Goal: Ask a question: Seek information or help from site administrators or community

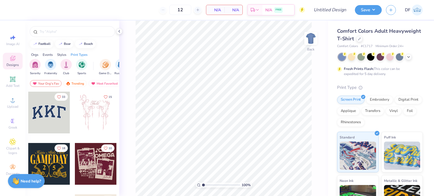
click at [388, 41] on div "Comfort Colors Adult Heavyweight T-Shirt" at bounding box center [380, 34] width 86 height 15
click at [361, 39] on icon at bounding box center [359, 39] width 3 height 3
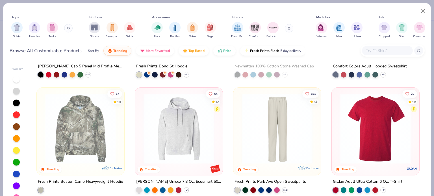
scroll to position [1167, 0]
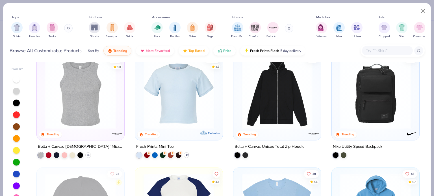
click at [245, 95] on img at bounding box center [277, 93] width 76 height 71
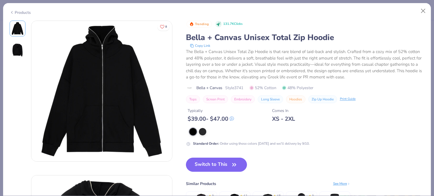
click at [212, 162] on button "Switch to This" at bounding box center [216, 165] width 61 height 14
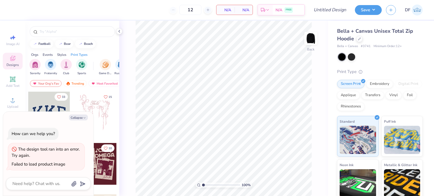
click at [307, 38] on img at bounding box center [310, 38] width 11 height 11
click at [43, 163] on div "Failed to load product image" at bounding box center [39, 164] width 54 height 6
click at [77, 116] on button "Collapse" at bounding box center [78, 118] width 19 height 6
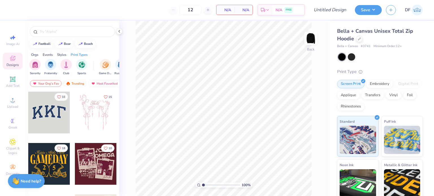
click at [313, 43] on img at bounding box center [310, 38] width 11 height 11
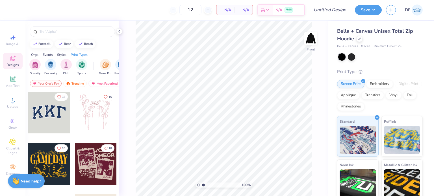
click at [313, 43] on img at bounding box center [310, 38] width 11 height 11
click at [310, 47] on div "Front" at bounding box center [311, 49] width 8 height 5
click at [361, 49] on div "Bella + Canvas Unisex Total Zip Hoodie Bella + Canvas # 3741 Minimum Order: 12 …" at bounding box center [380, 135] width 86 height 216
click at [359, 45] on div "Bella + Canvas # 3741 Minimum Order: 12 +" at bounding box center [380, 46] width 86 height 5
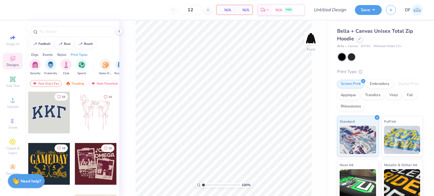
click at [357, 31] on span "Bella + Canvas Unisex Total Zip Hoodie" at bounding box center [375, 35] width 76 height 14
click at [358, 42] on div "Bella + Canvas Unisex Total Zip Hoodie" at bounding box center [380, 34] width 86 height 15
click at [359, 38] on icon at bounding box center [359, 39] width 2 height 2
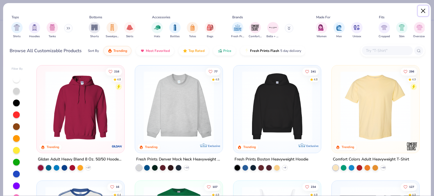
click at [422, 13] on button "Close" at bounding box center [423, 11] width 11 height 11
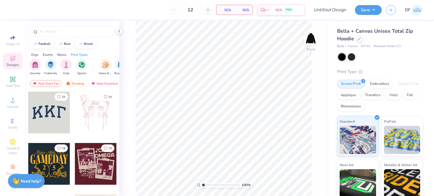
click at [353, 47] on span "Bella + Canvas" at bounding box center [347, 46] width 21 height 5
click at [352, 45] on span "Bella + Canvas" at bounding box center [347, 46] width 21 height 5
click at [15, 180] on img at bounding box center [15, 181] width 7 height 7
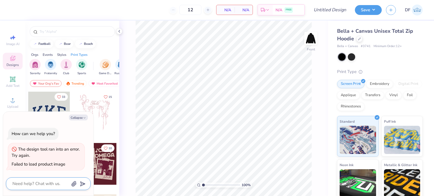
click at [23, 188] on textarea at bounding box center [40, 184] width 57 height 8
type textarea "x"
type textarea "w"
type textarea "x"
type textarea "wh"
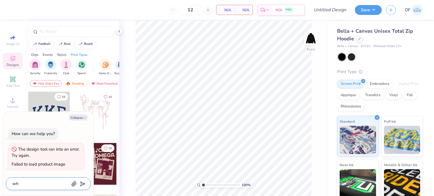
type textarea "x"
type textarea "wha"
type textarea "x"
type textarea "what"
type textarea "x"
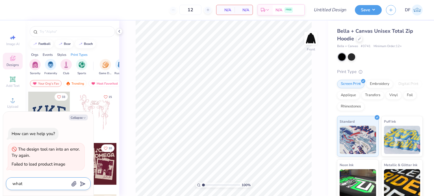
type textarea "what"
type textarea "x"
type textarea "what i"
type textarea "x"
type textarea "what is"
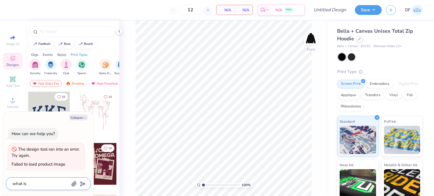
type textarea "x"
type textarea "what is"
type textarea "x"
type textarea "what is t"
type textarea "x"
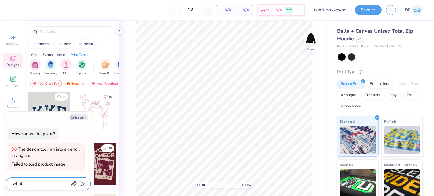
type textarea "what is th"
type textarea "x"
type textarea "what is the"
type textarea "x"
type textarea "what is the s"
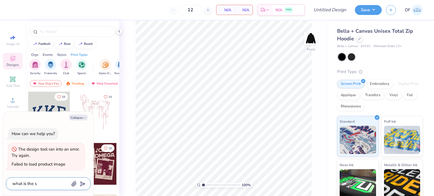
type textarea "x"
type textarea "what is the st"
type textarea "x"
type textarea "what is the sty"
type textarea "x"
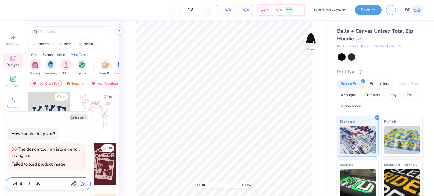
type textarea "what is the styl"
type textarea "x"
type textarea "what is the style"
type textarea "x"
type textarea "what is the style"
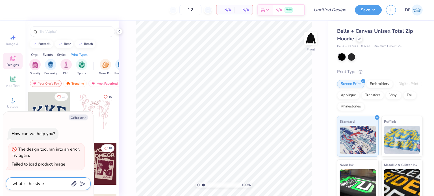
type textarea "x"
type textarea "what is the style co"
type textarea "x"
type textarea "what is the style cod"
type textarea "x"
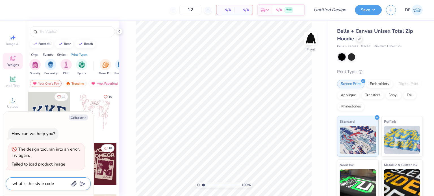
type textarea "what is the style code"
type textarea "x"
type textarea "what is the style code f"
type textarea "x"
type textarea "what is the style code fo"
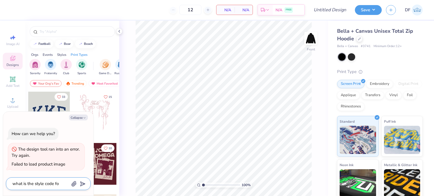
type textarea "x"
type textarea "what is the style code for"
type textarea "x"
type textarea "what is the style code for"
type textarea "x"
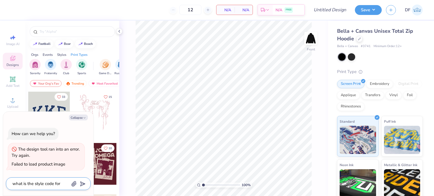
type textarea "what is the style code for t"
type textarea "x"
type textarea "what is the style code for th"
type textarea "x"
type textarea "what is the style code for thi"
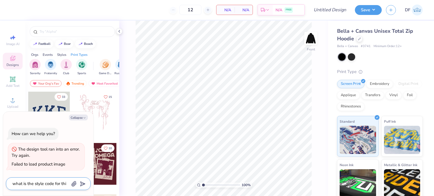
type textarea "x"
type textarea "what is the style code for this"
type textarea "x"
type textarea "what is the style code for this"
type textarea "x"
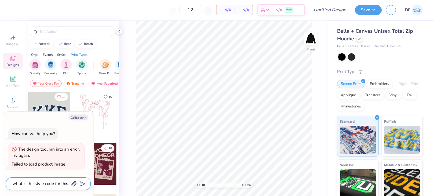
type textarea "what is the style code for this p"
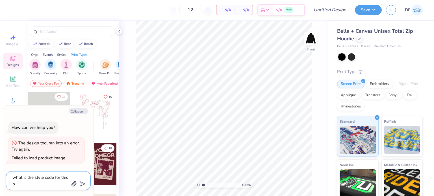
type textarea "x"
type textarea "what is the style code for this pr"
type textarea "x"
type textarea "what is the style code for this pro"
type textarea "x"
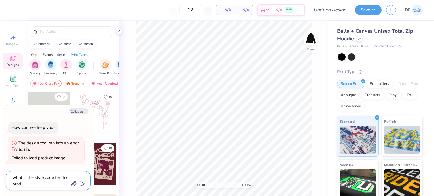
type textarea "what is the style code for this produ"
type textarea "x"
type textarea "what is the style code for this produc"
type textarea "x"
type textarea "what is the style code for this product"
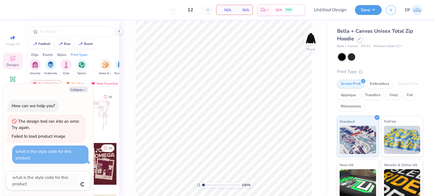
type textarea "x"
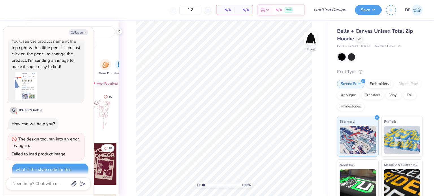
scroll to position [73, 0]
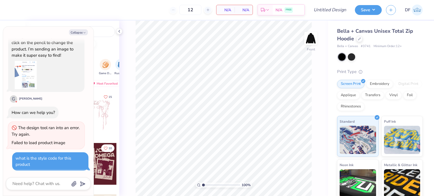
click at [82, 35] on button "Collapse" at bounding box center [78, 32] width 19 height 6
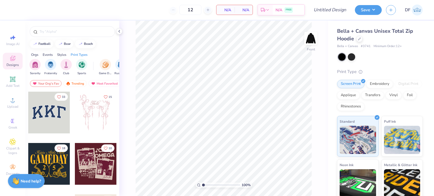
click at [35, 179] on strong "Need help?" at bounding box center [31, 181] width 20 height 5
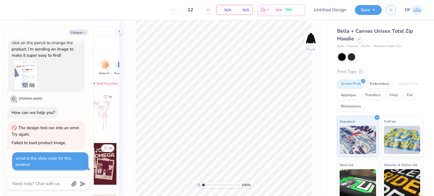
click at [83, 34] on icon "button" at bounding box center [84, 32] width 3 height 3
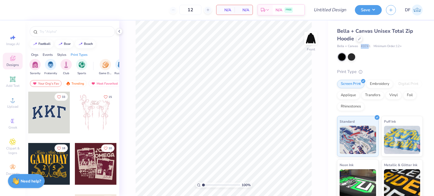
drag, startPoint x: 369, startPoint y: 47, endPoint x: 360, endPoint y: 47, distance: 8.5
click at [360, 47] on div "Bella + Canvas # 3741 Minimum Order: 12 +" at bounding box center [380, 46] width 86 height 5
click at [370, 46] on div "Bella + Canvas # 3741 Minimum Order: 12 +" at bounding box center [380, 46] width 86 height 5
click at [367, 44] on span "# 3741" at bounding box center [366, 46] width 10 height 5
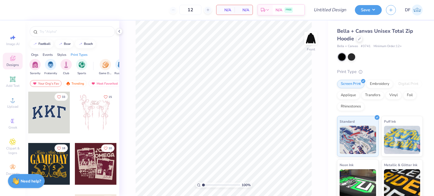
click at [348, 31] on span "Bella + Canvas Unisex Total Zip Hoodie" at bounding box center [375, 35] width 76 height 14
click at [314, 33] on img at bounding box center [310, 38] width 11 height 11
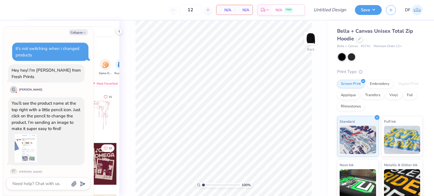
scroll to position [104, 0]
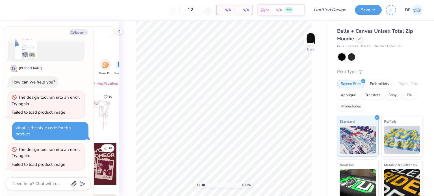
click at [314, 33] on img at bounding box center [310, 38] width 11 height 11
click at [344, 33] on span "Bella + Canvas Unisex Total Zip Hoodie" at bounding box center [375, 35] width 76 height 14
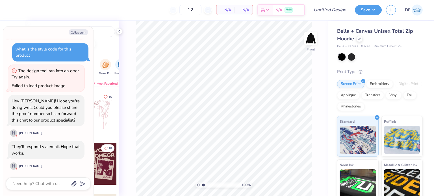
type textarea "x"
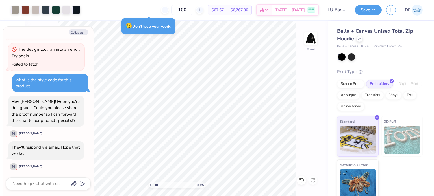
type textarea "x"
